Goal: Communication & Community: Ask a question

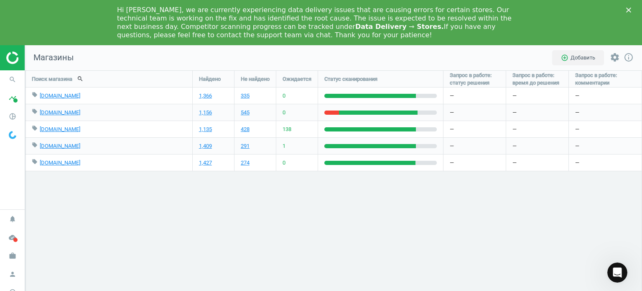
scroll to position [279, 630]
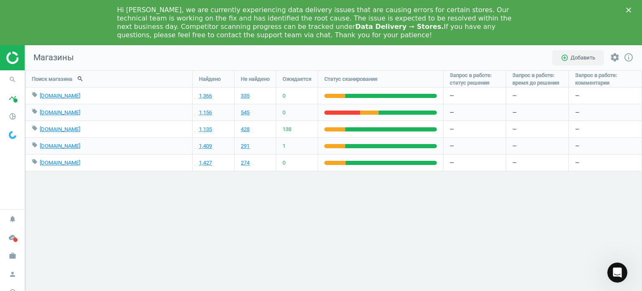
click at [627, 11] on icon "Закрити" at bounding box center [629, 10] width 5 height 5
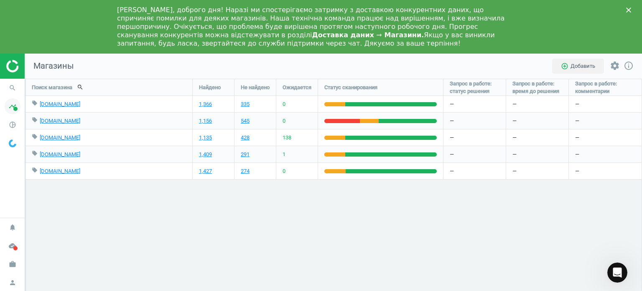
click at [17, 109] on span at bounding box center [15, 109] width 4 height 4
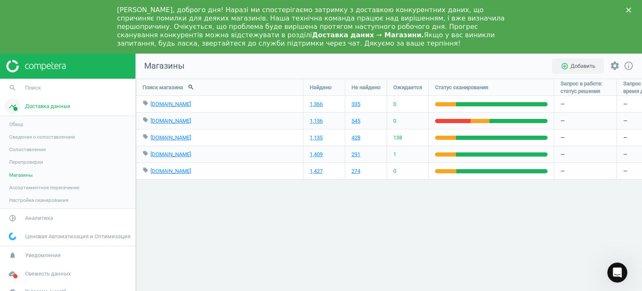
scroll to position [4, 4]
click at [619, 267] on icon "Відкрити програму для спілкування Intercom" at bounding box center [618, 273] width 14 height 14
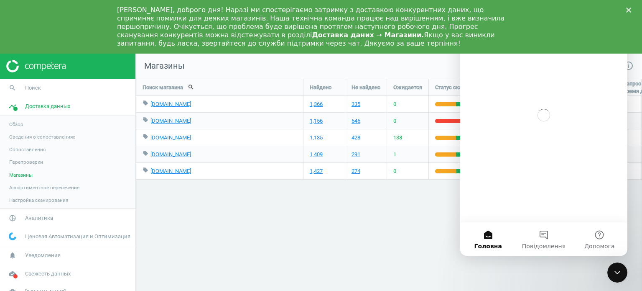
scroll to position [0, 0]
click at [533, 238] on button "Повідомлення" at bounding box center [544, 238] width 56 height 33
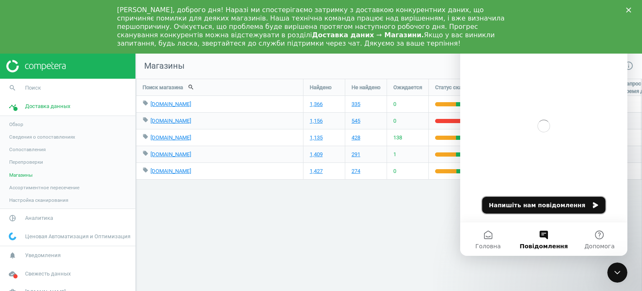
click at [534, 205] on button "Напишіть нам повідомлення" at bounding box center [544, 205] width 123 height 17
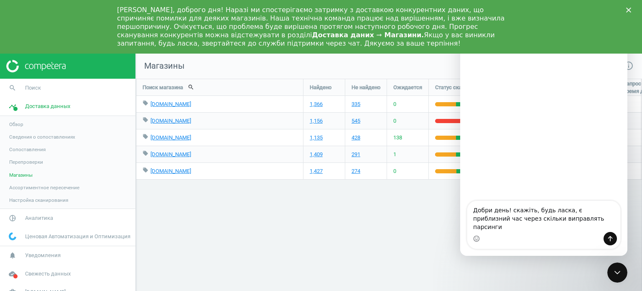
type textarea "Добри день! скажіть, будь ласка, є приблизний час через скільки виправлять парс…"
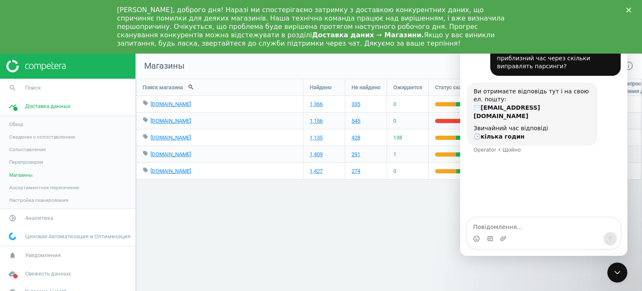
click at [632, 10] on div "Закрити" at bounding box center [631, 10] width 8 height 5
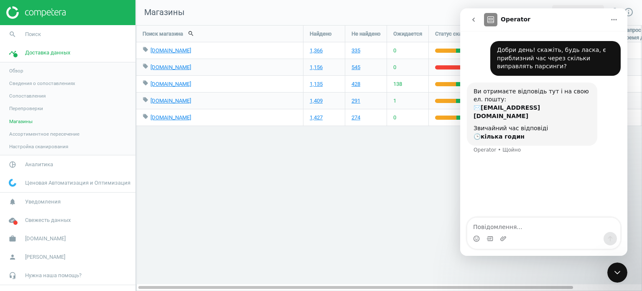
click at [476, 19] on icon "go back" at bounding box center [474, 19] width 7 height 7
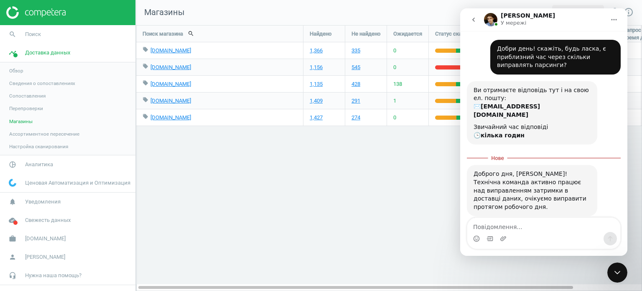
scroll to position [0, 0]
click at [486, 222] on textarea "Повідомлення..." at bounding box center [544, 224] width 153 height 14
type textarea "зрозумів, дякую!"
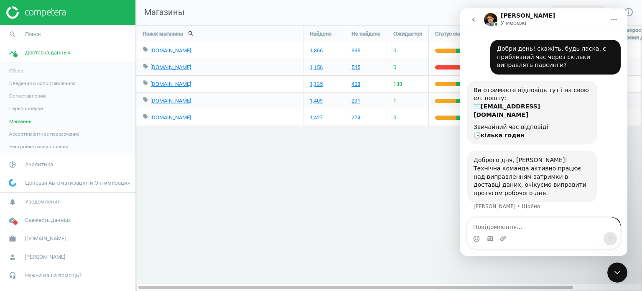
scroll to position [12, 0]
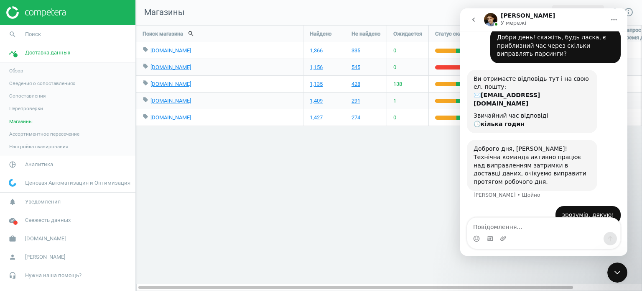
drag, startPoint x: 369, startPoint y: 210, endPoint x: 366, endPoint y: 204, distance: 7.3
click at [369, 210] on div "Поиск магазина search Найдено Не найдено Ожидается Статус сканирования Запрос в…" at bounding box center [389, 158] width 506 height 266
click at [26, 50] on span "Доставка данных" at bounding box center [47, 53] width 45 height 8
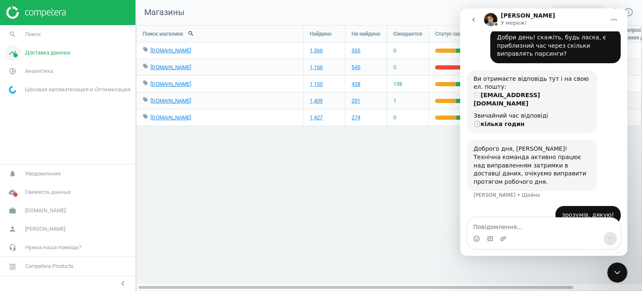
click at [30, 51] on span "Доставка данных" at bounding box center [47, 53] width 45 height 8
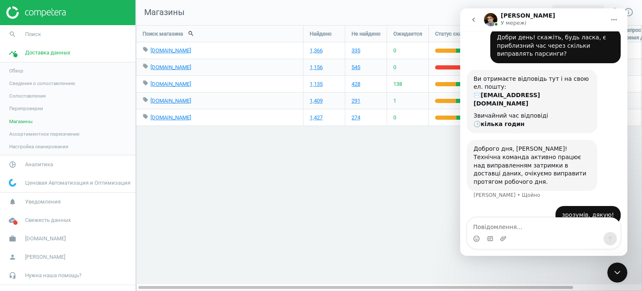
click at [27, 93] on span "Сопоставления" at bounding box center [27, 95] width 36 height 7
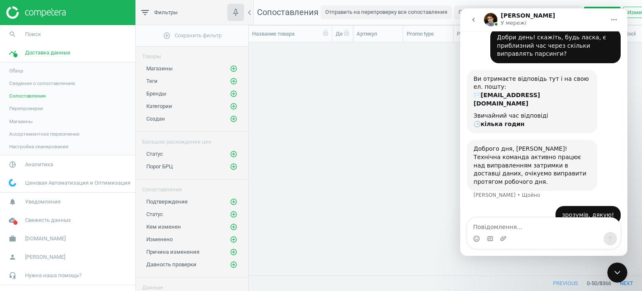
scroll to position [7, 7]
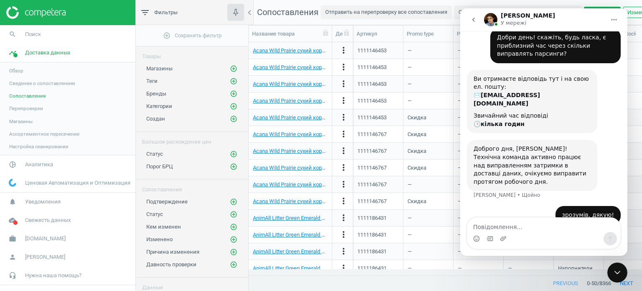
click at [28, 115] on link "Магазины" at bounding box center [68, 121] width 136 height 13
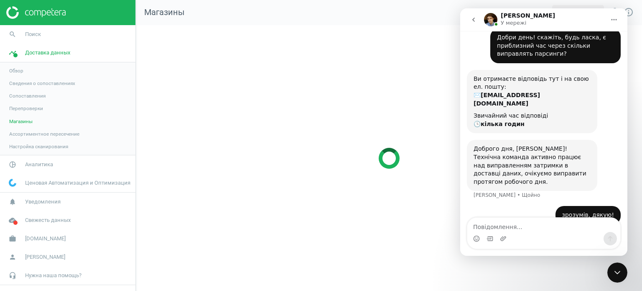
scroll to position [279, 519]
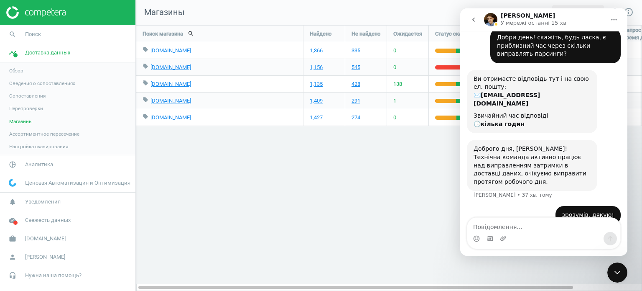
click at [472, 22] on icon "go back" at bounding box center [474, 19] width 7 height 7
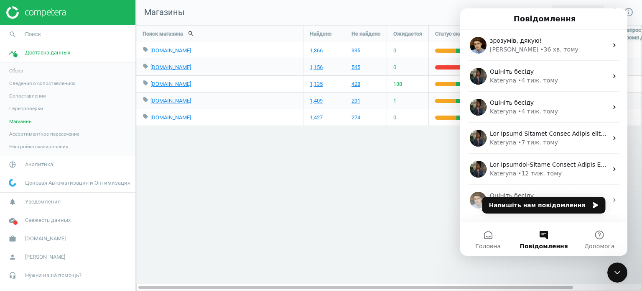
scroll to position [0, 0]
click at [570, 20] on h1 "Повідомлення" at bounding box center [544, 19] width 65 height 14
drag, startPoint x: 616, startPoint y: 274, endPoint x: 615, endPoint y: 270, distance: 4.4
click at [616, 274] on icon "Закрити програму для спілкування Intercom" at bounding box center [618, 272] width 10 height 10
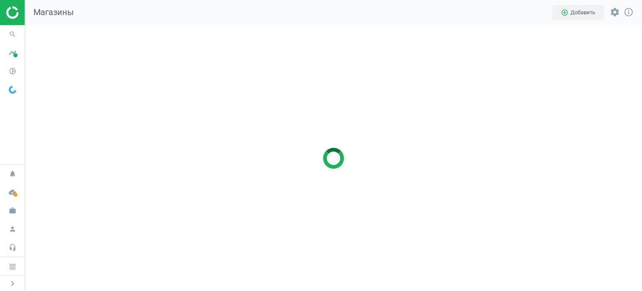
scroll to position [279, 630]
